Goal: Register for event/course

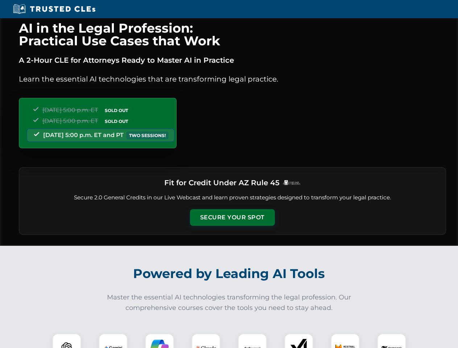
click at [232, 218] on button "Secure Your Spot" at bounding box center [232, 217] width 85 height 17
click at [67, 341] on img at bounding box center [66, 348] width 21 height 21
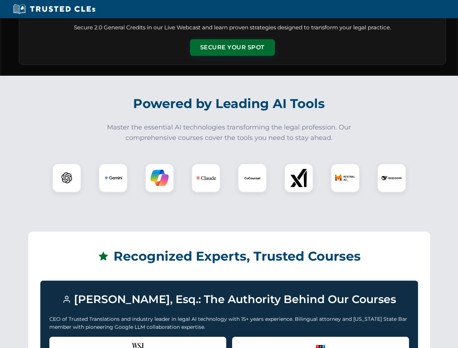
click at [113, 341] on div "Recognized by the WSJ [PERSON_NAME] was featured for his expertise in AI legal …" at bounding box center [137, 351] width 177 height 29
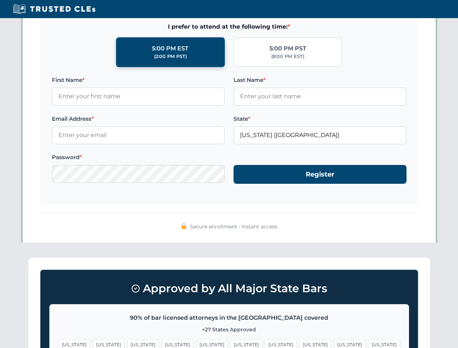
click at [265, 341] on span "[US_STATE]" at bounding box center [281, 344] width 32 height 11
click at [334, 341] on span "[US_STATE]" at bounding box center [350, 344] width 32 height 11
